Goal: Transaction & Acquisition: Obtain resource

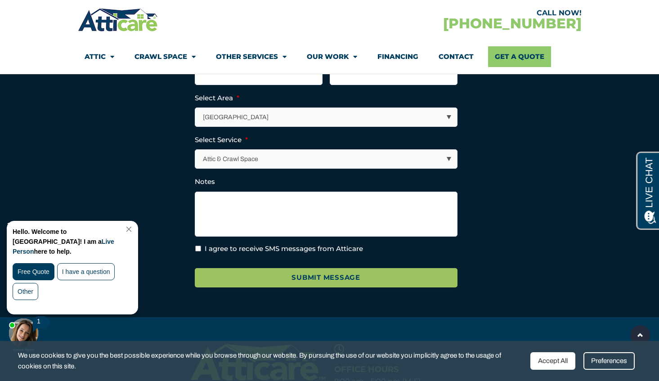
scroll to position [1825, 0]
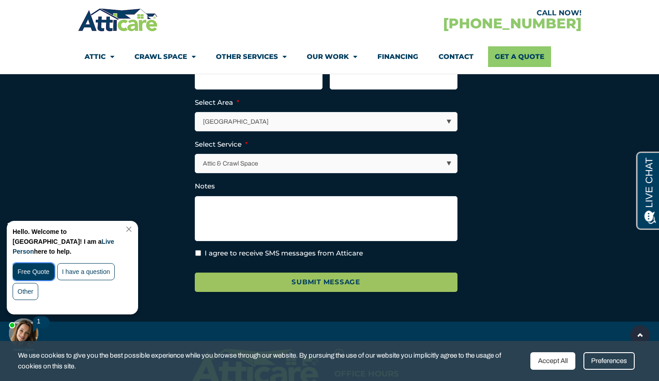
click at [35, 266] on div "Free Quote" at bounding box center [34, 271] width 42 height 17
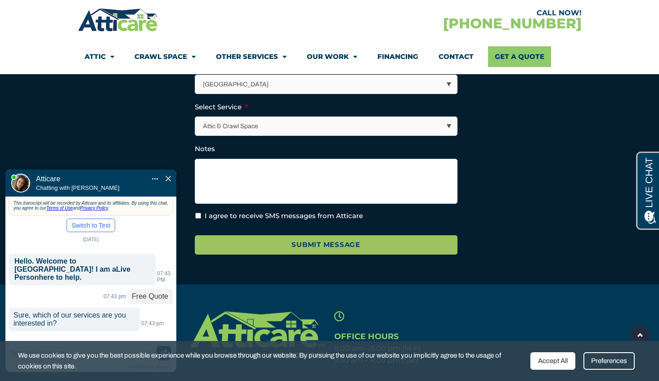
scroll to position [1865, 0]
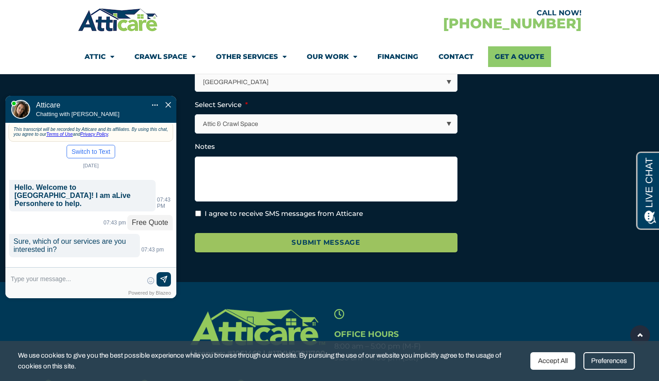
drag, startPoint x: 86, startPoint y: 157, endPoint x: 86, endPoint y: 83, distance: 73.7
click at [86, 83] on div at bounding box center [84, 73] width 99 height 27
click at [25, 279] on textarea at bounding box center [77, 283] width 132 height 22
type input "roof repair or replacement"
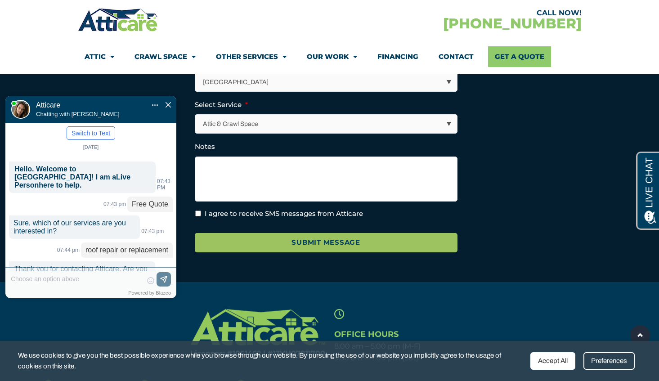
scroll to position [37, 0]
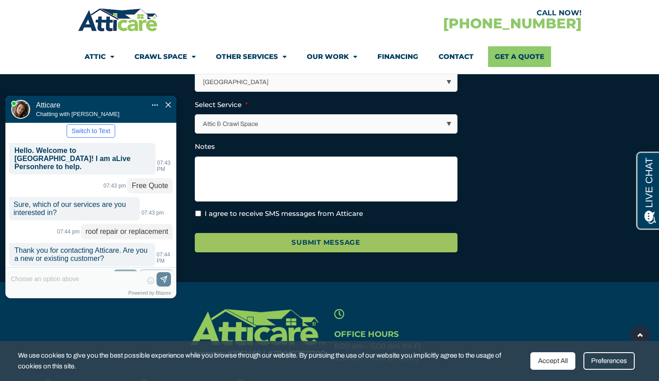
click at [122, 273] on label "New" at bounding box center [125, 276] width 13 height 7
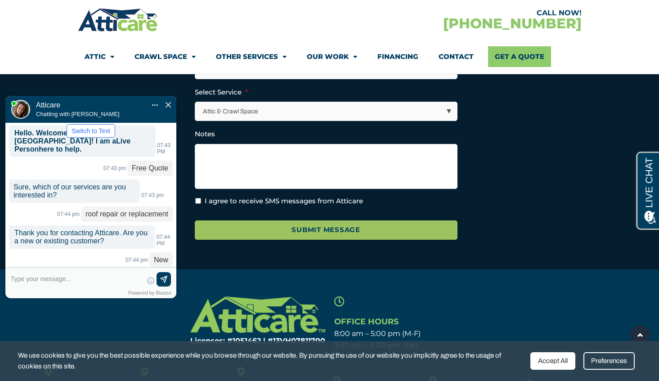
scroll to position [62, 0]
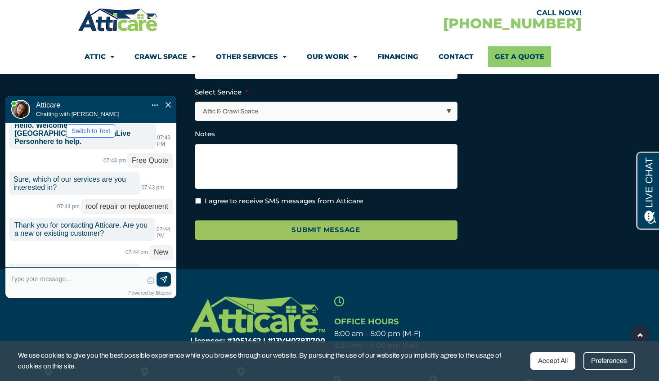
click at [19, 277] on textarea at bounding box center [77, 283] width 132 height 22
type input "94065"
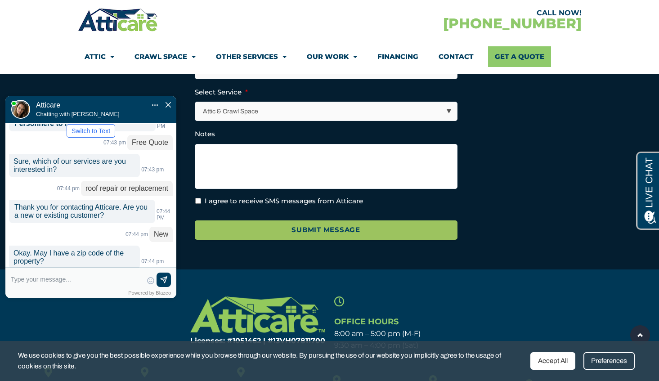
scroll to position [99, 0]
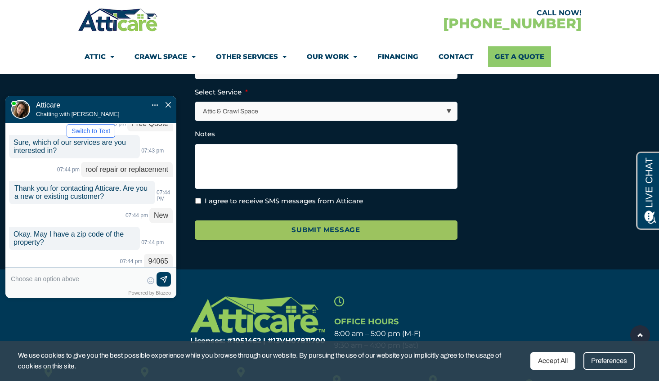
click at [143, 295] on div "Yes" at bounding box center [140, 298] width 10 height 7
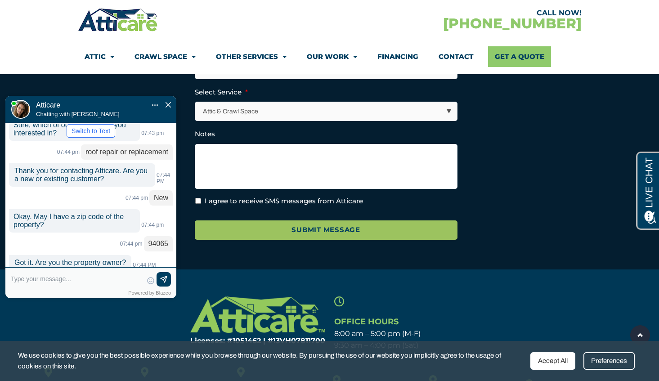
scroll to position [135, 0]
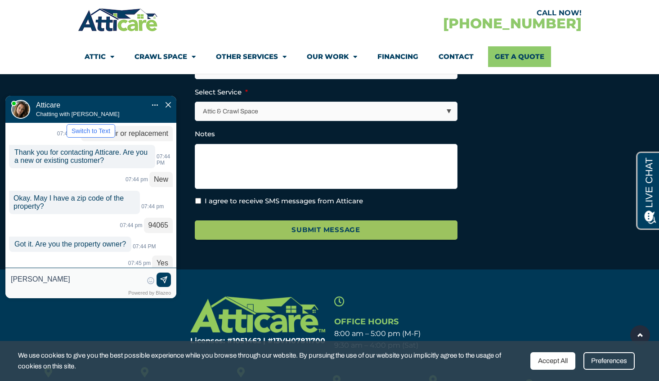
type input "[PERSON_NAME]"
click at [164, 280] on img at bounding box center [163, 280] width 9 height 9
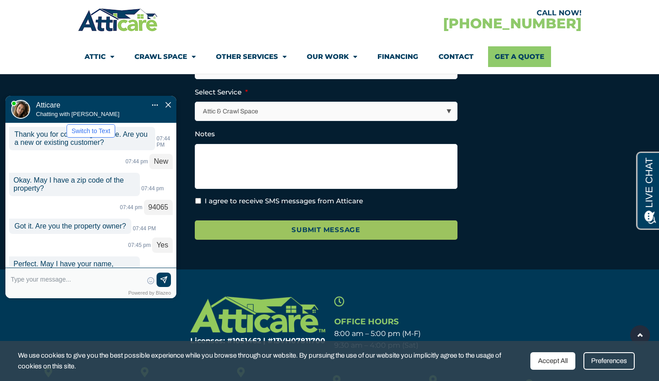
scroll to position [169, 0]
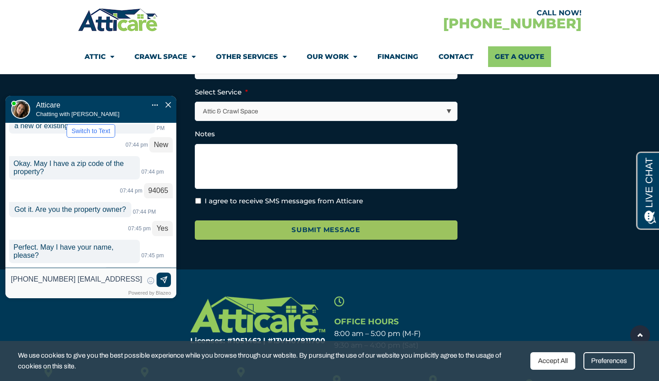
type input "[PHONE_NUMBER] [EMAIL_ADDRESS][DOMAIN_NAME]"
click at [165, 279] on img at bounding box center [163, 280] width 9 height 9
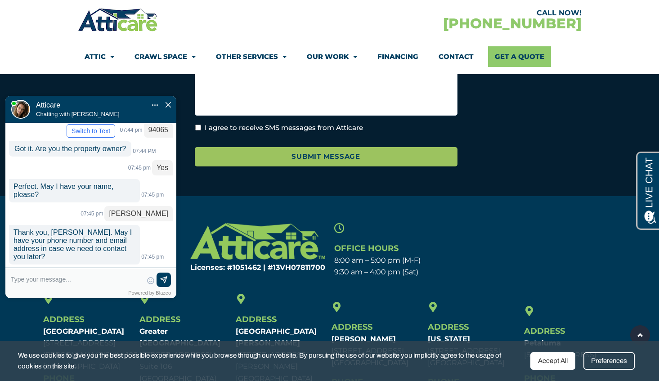
scroll to position [1951, 0]
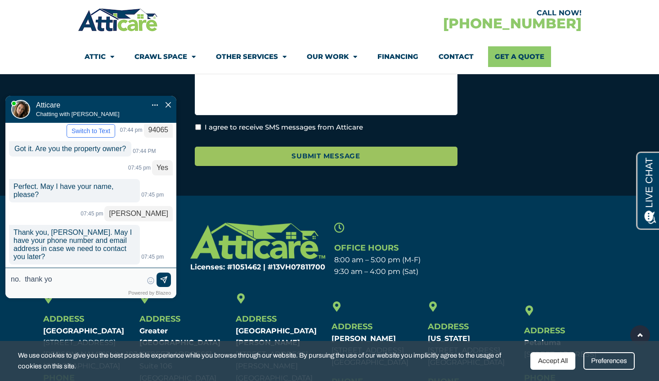
type input "no. thank you"
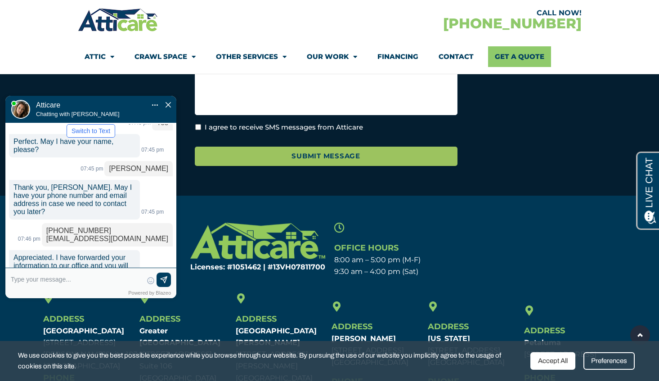
scroll to position [280, 0]
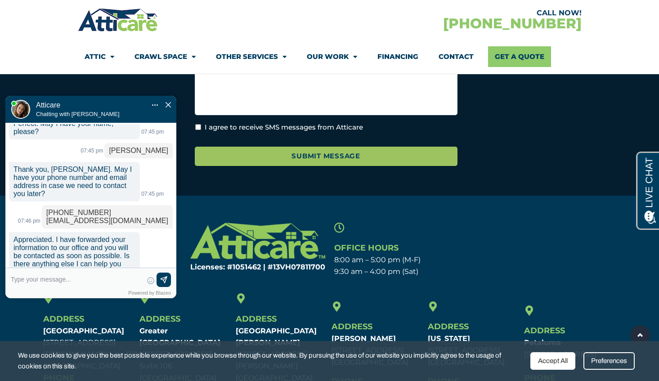
click at [264, 21] on div at bounding box center [204, 20] width 252 height 26
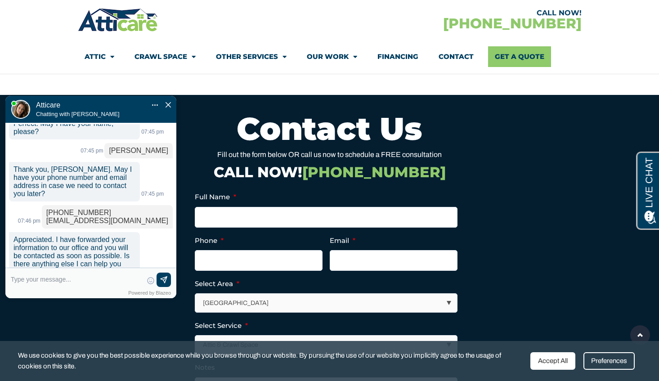
scroll to position [1644, 0]
